Goal: Task Accomplishment & Management: Complete application form

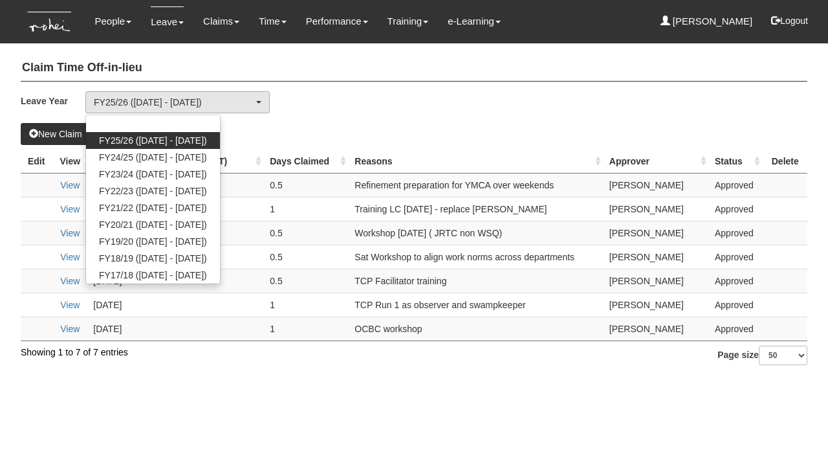
select select "50"
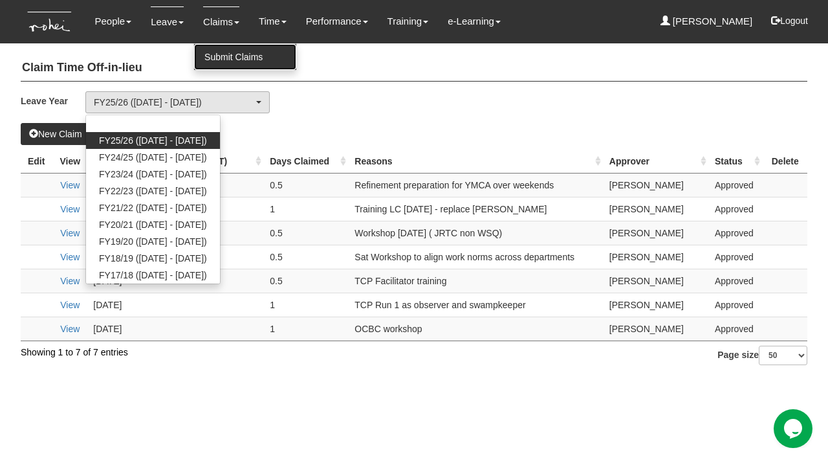
click at [230, 60] on link "Submit Claims" at bounding box center [245, 57] width 102 height 26
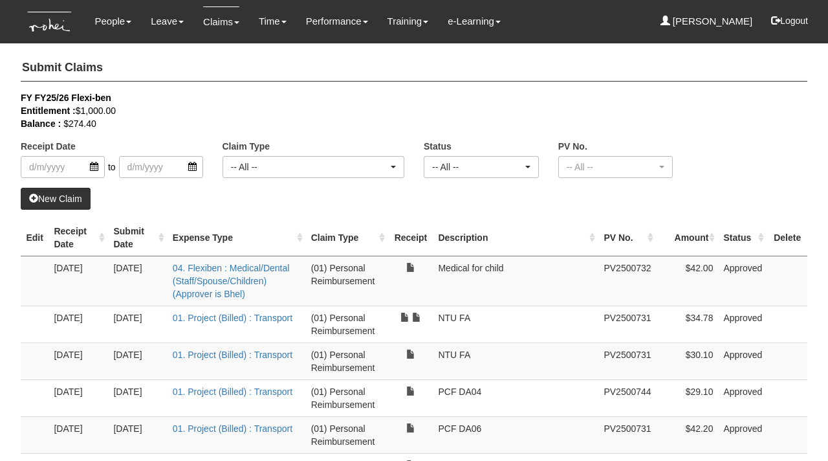
select select "50"
click at [60, 190] on link "New Claim" at bounding box center [56, 199] width 70 height 22
select select "50"
click at [63, 199] on link "New Claim" at bounding box center [56, 199] width 70 height 22
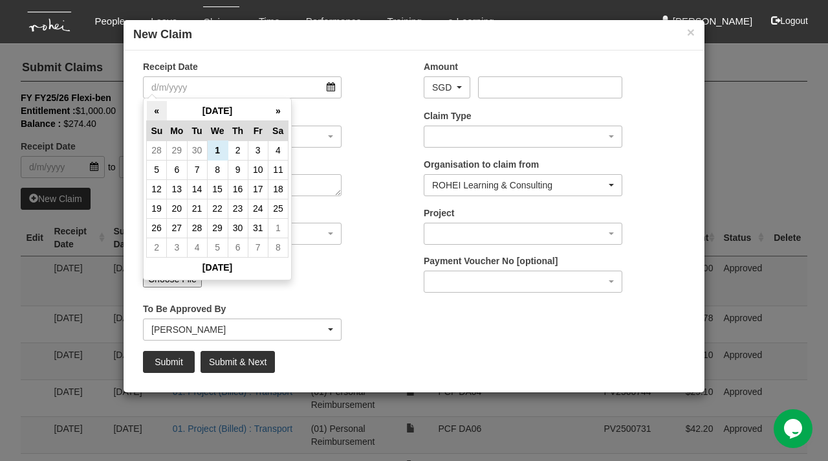
click at [157, 106] on th "«" at bounding box center [157, 111] width 20 height 20
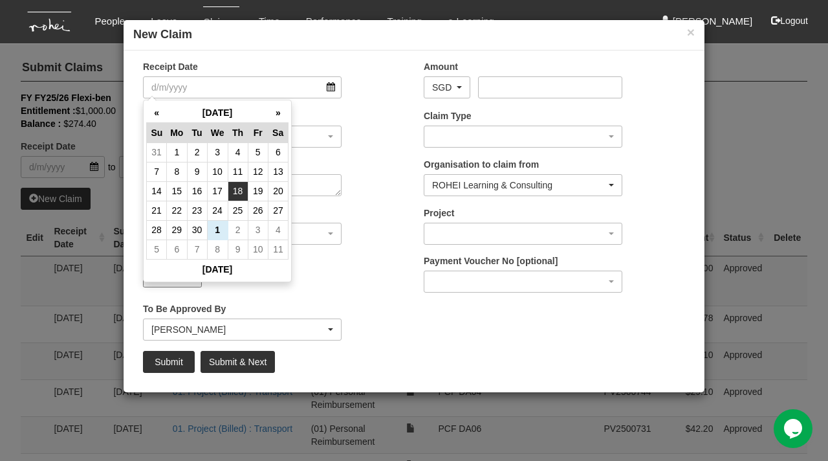
click at [240, 191] on td "18" at bounding box center [238, 190] width 20 height 19
type input "[DATE]"
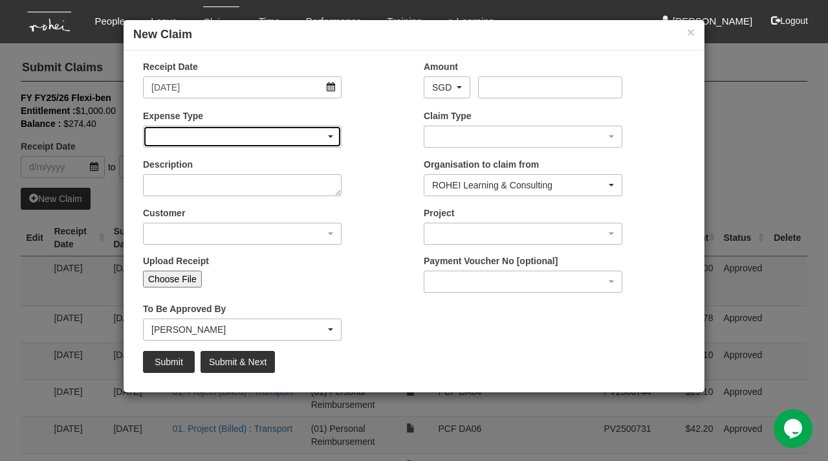
click at [237, 134] on div "button" at bounding box center [242, 136] width 197 height 21
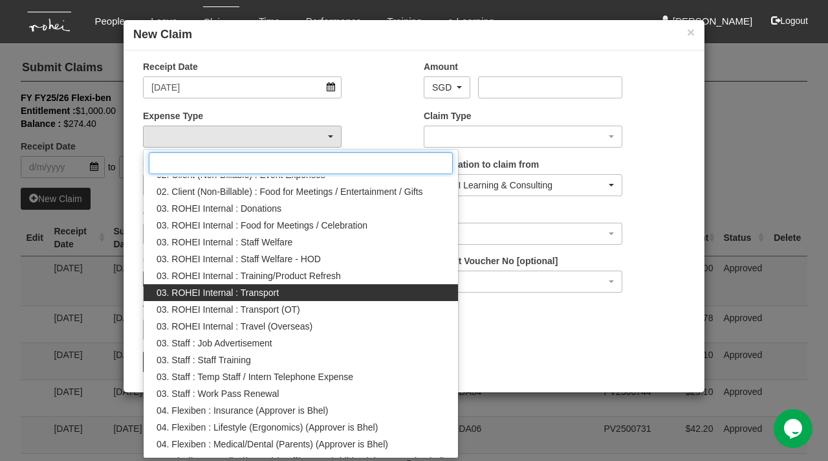
scroll to position [154, 0]
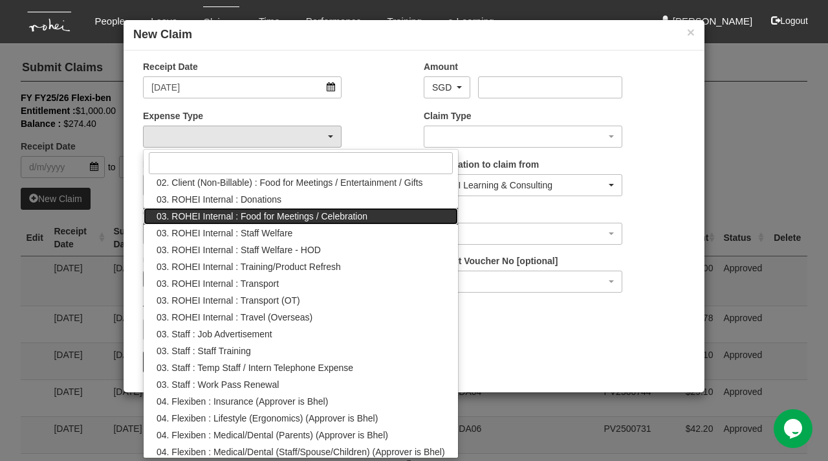
click at [327, 217] on span "03. ROHEI Internal : Food for Meetings / Celebration" at bounding box center [262, 216] width 211 height 13
select select "137"
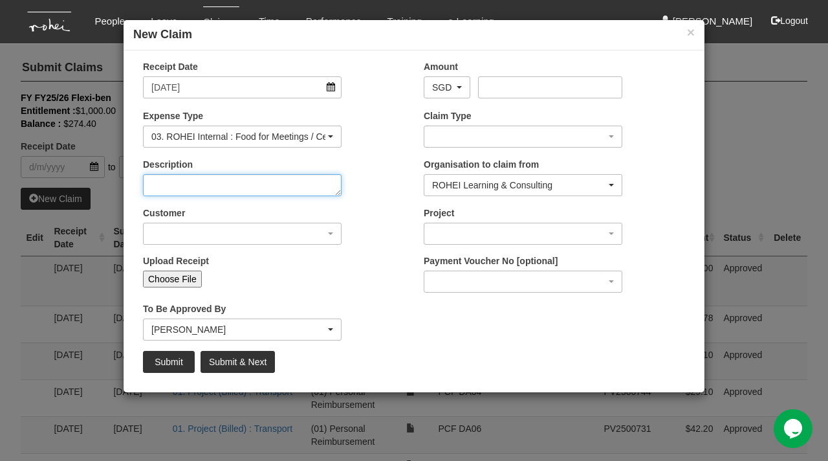
click at [263, 187] on textarea "Description" at bounding box center [242, 185] width 199 height 22
type textarea "Birthday celebration"
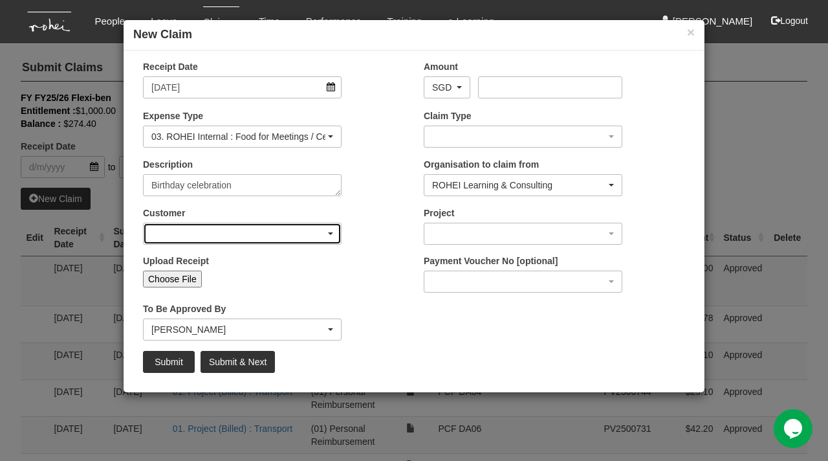
click at [209, 228] on div "button" at bounding box center [242, 233] width 197 height 21
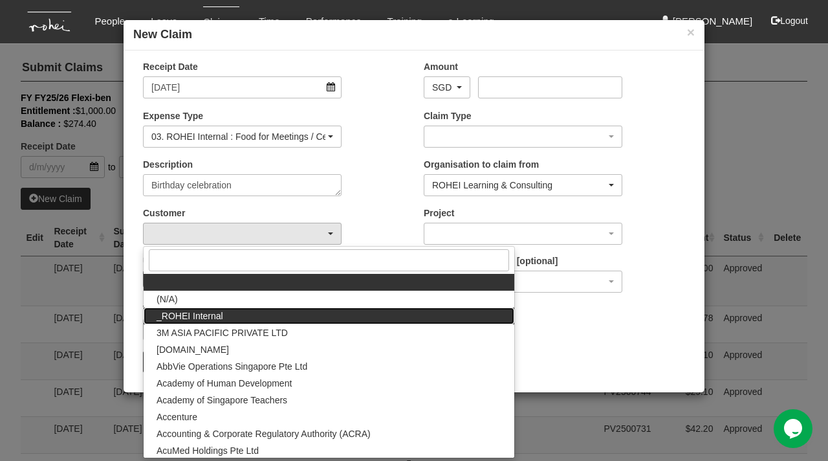
click at [206, 318] on span "_ROHEI Internal" at bounding box center [190, 315] width 67 height 13
select select "397"
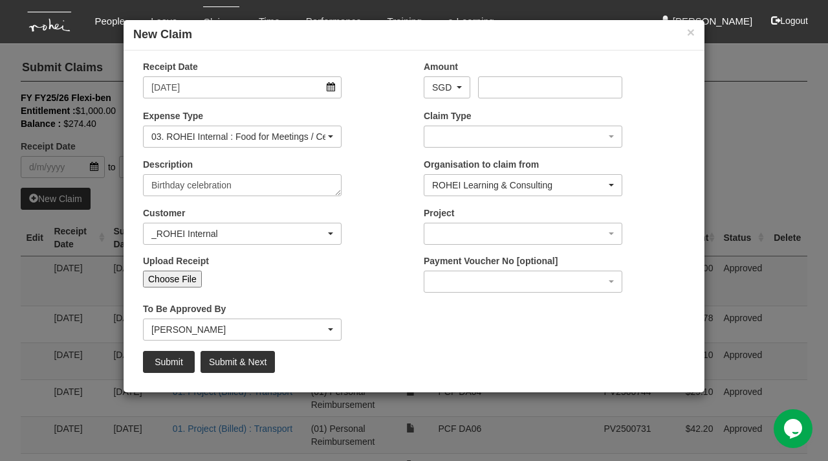
click at [180, 275] on input "Choose File" at bounding box center [172, 278] width 59 height 17
click at [186, 280] on input "Choose File" at bounding box center [172, 278] width 59 height 17
type input "C:\fakepath\WhatsApp Image [DATE] 9.03.55 AM.jpeg"
type input "Choose Another File"
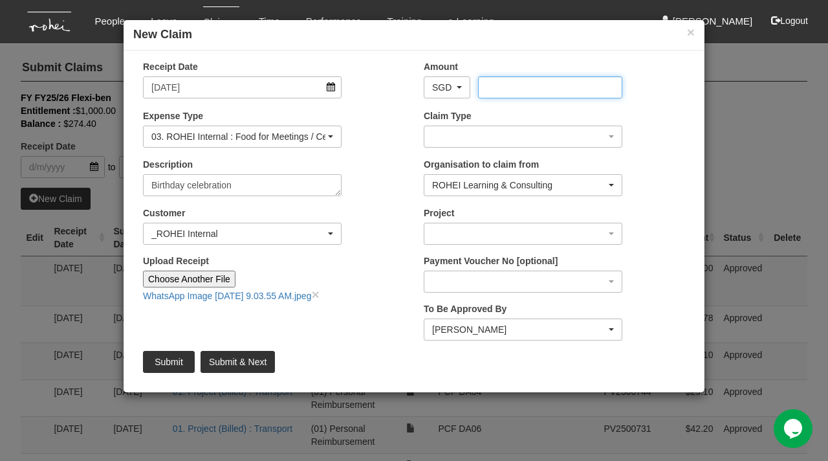
click at [558, 82] on input "Amount" at bounding box center [550, 87] width 144 height 22
type input "73.02"
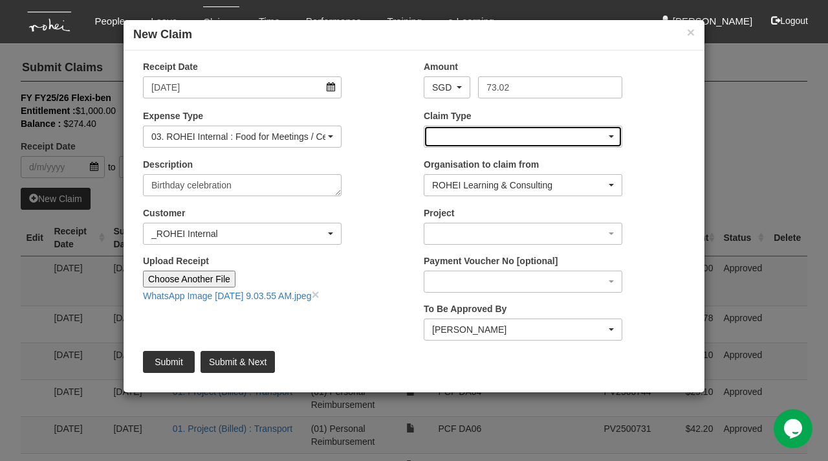
click at [508, 138] on div "button" at bounding box center [522, 136] width 197 height 21
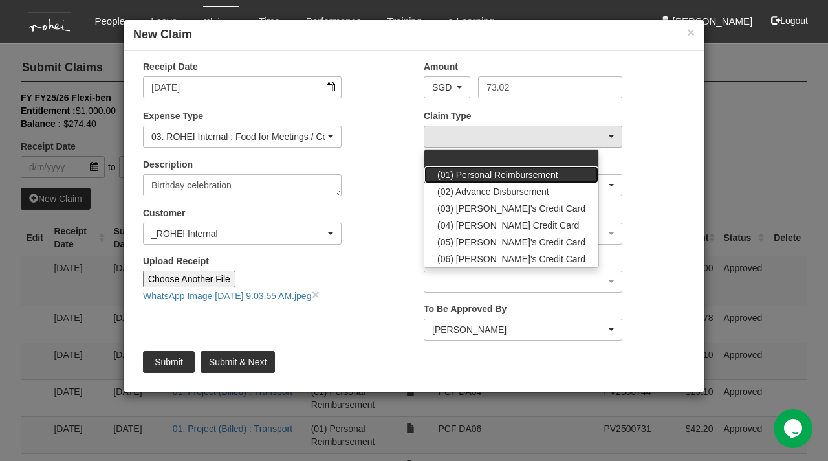
click at [514, 173] on span "(01) Personal Reimbursement" at bounding box center [497, 174] width 121 height 13
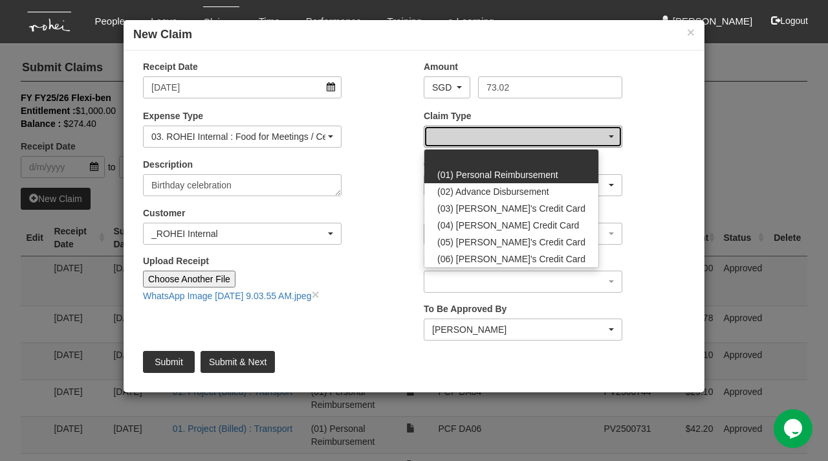
select select "14"
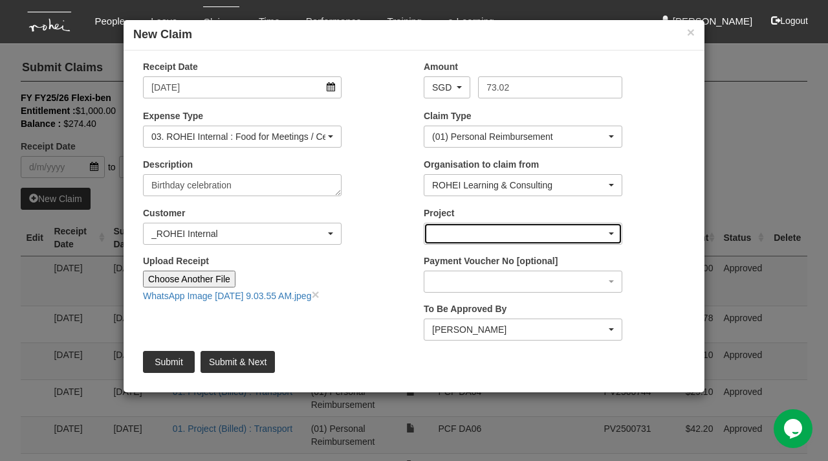
click at [517, 224] on div "button" at bounding box center [522, 233] width 197 height 21
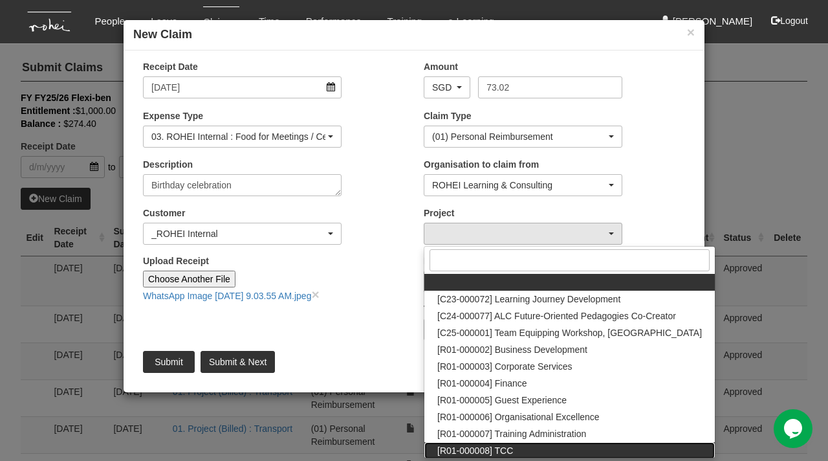
click at [516, 446] on link "[R01-000008] TCC" at bounding box center [569, 450] width 290 height 17
select select "1485"
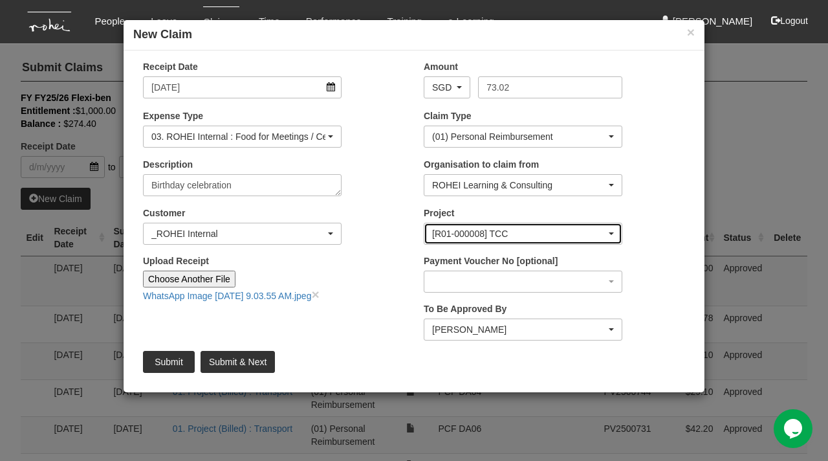
click at [543, 232] on div "[R01-000008] TCC" at bounding box center [519, 233] width 174 height 13
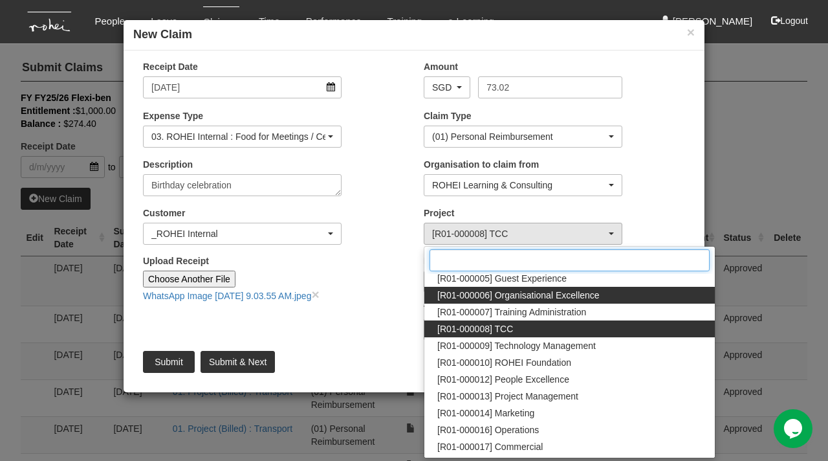
scroll to position [118, 0]
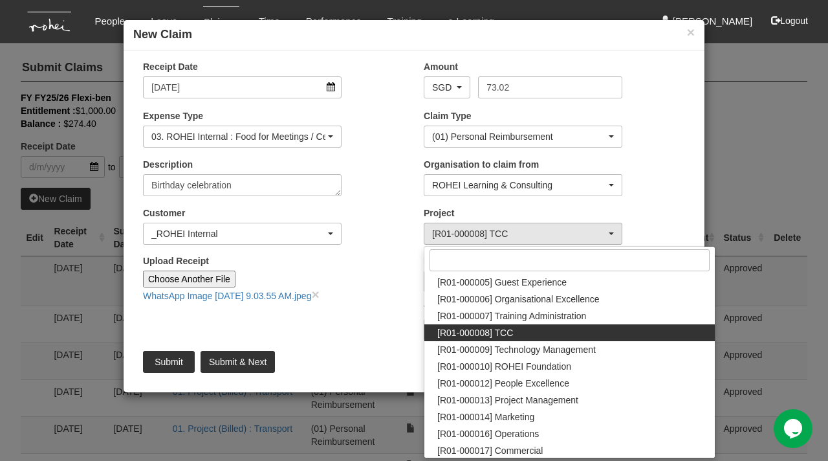
click at [653, 177] on div "Organisation to claim from ROHEI Learning & Consulting ROHEI Learning & Consult…" at bounding box center [554, 182] width 281 height 48
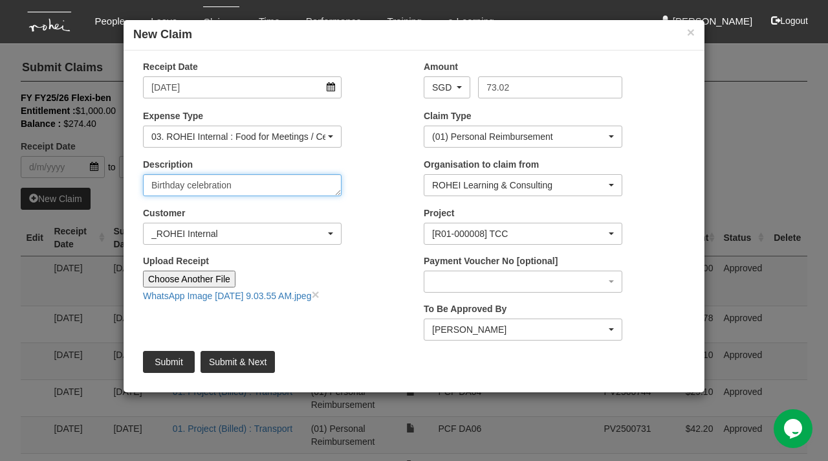
click at [265, 180] on textarea "Birthday celebration" at bounding box center [242, 185] width 199 height 22
click at [208, 187] on textarea "Birthday celebratiion with [PERSON_NAME]" at bounding box center [242, 185] width 199 height 22
type textarea "Birthday celebration with [PERSON_NAME]"
click at [373, 191] on div "Description Birthday celebration with [PERSON_NAME]" at bounding box center [273, 182] width 281 height 48
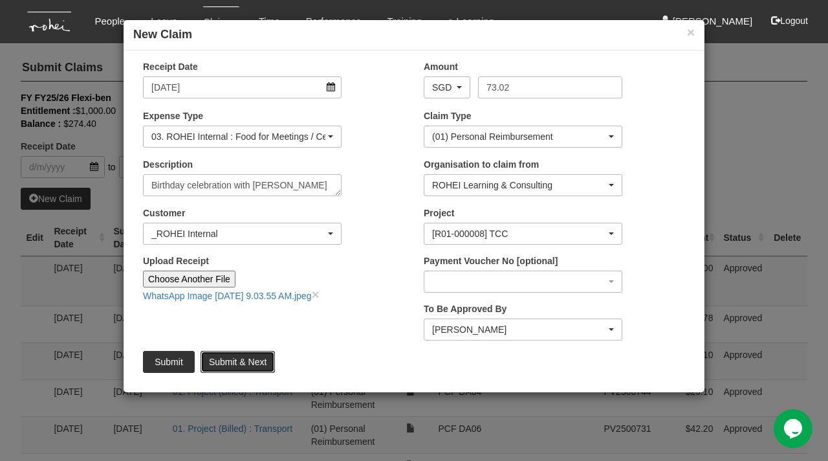
click at [246, 363] on input "Submit & Next" at bounding box center [238, 362] width 74 height 22
type input "Choose File"
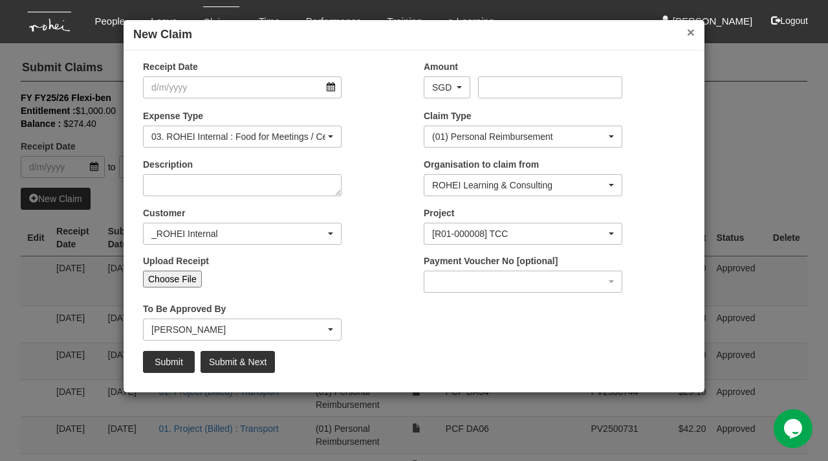
click at [690, 33] on button "×" at bounding box center [691, 32] width 8 height 14
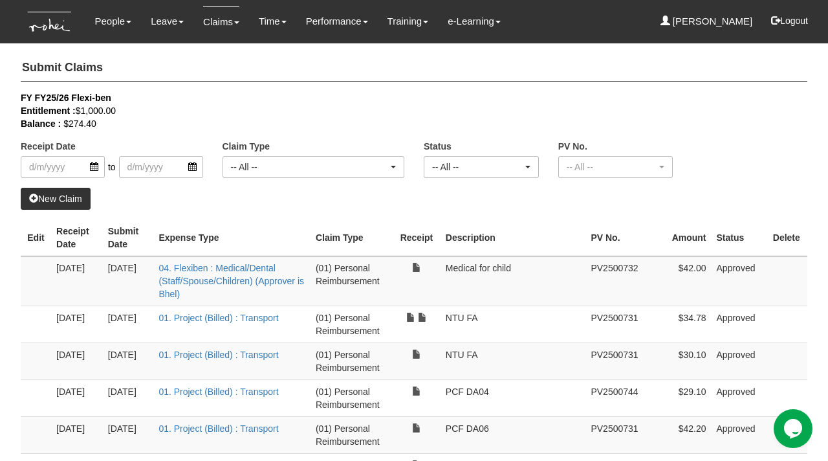
select select "50"
